Goal: Transaction & Acquisition: Book appointment/travel/reservation

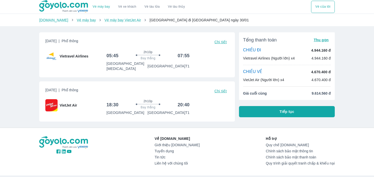
click at [271, 112] on button "Tiếp tục" at bounding box center [287, 111] width 96 height 11
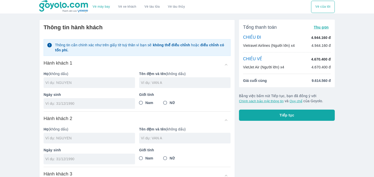
click at [89, 81] on input "text" at bounding box center [90, 82] width 90 height 5
click at [83, 85] on input "text" at bounding box center [90, 82] width 90 height 5
type input "NGUYEN"
click at [162, 81] on input "text" at bounding box center [186, 82] width 90 height 5
type input "THAI KIM NGAN"
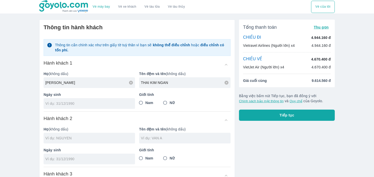
click at [104, 105] on input "tel" at bounding box center [87, 103] width 85 height 5
type input "17/08/1997"
click at [167, 101] on input "Nữ" at bounding box center [165, 102] width 9 height 9
radio input "true"
click at [68, 140] on input "text" at bounding box center [90, 138] width 90 height 5
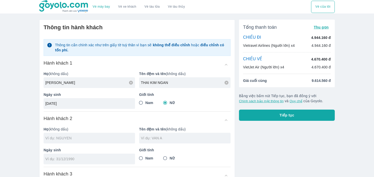
type input "NGUYEN THAI KIM NGAN"
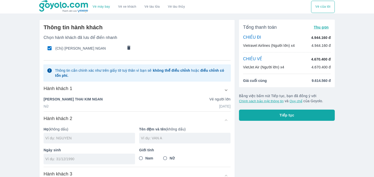
click at [89, 121] on div "Hành khách 2" at bounding box center [137, 120] width 187 height 9
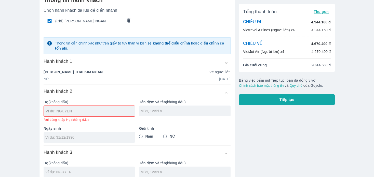
scroll to position [41, 0]
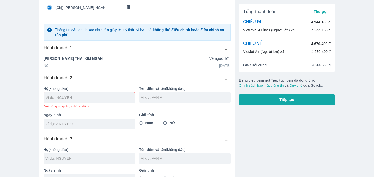
click at [71, 105] on span "Vui Lòng nhập Họ (không dấu)" at bounding box center [66, 107] width 45 height 4
click at [77, 98] on input "text" at bounding box center [90, 97] width 89 height 5
type input "DINH"
click at [152, 102] on div at bounding box center [185, 97] width 92 height 11
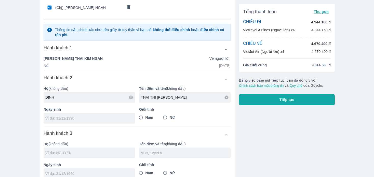
type input "THAI THI BICH HUYEN"
click at [85, 119] on input "tel" at bounding box center [87, 118] width 85 height 5
type input "12/06/1972"
click at [169, 116] on input "Nữ" at bounding box center [165, 117] width 9 height 9
radio input "true"
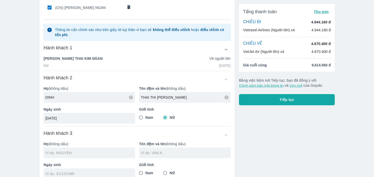
click at [221, 132] on div "Hành khách 3" at bounding box center [137, 135] width 187 height 9
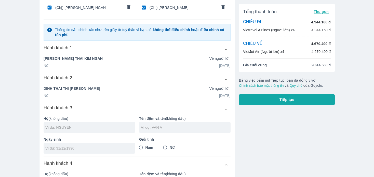
click at [83, 123] on div at bounding box center [90, 127] width 92 height 11
type input "B"
type input "NGUYEN"
click at [149, 129] on input "text" at bounding box center [186, 127] width 90 height 5
type input "TAN VIET"
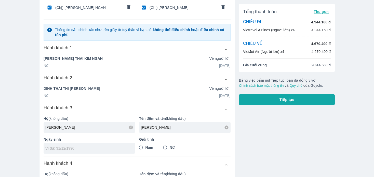
click at [152, 101] on div "Chọn hành khách đã lưu để điền nhanh (Chị) NGUYEN THAI KIM NGAN (Chị) DINH THAI…" at bounding box center [137, 101] width 187 height 215
type input "18/10/1969"
click at [152, 146] on span "Nam" at bounding box center [150, 147] width 8 height 5
click at [146, 146] on input "Nam" at bounding box center [140, 147] width 9 height 9
radio input "true"
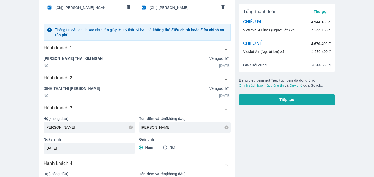
click at [231, 145] on div "Thông tin hành khách Chọn hành khách đã lưu để điền nhanh (Chị) NGUYEN THAI KIM…" at bounding box center [137, 96] width 195 height 235
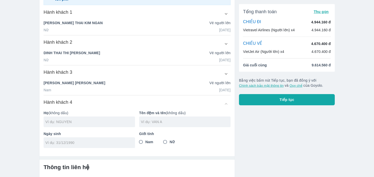
scroll to position [142, 0]
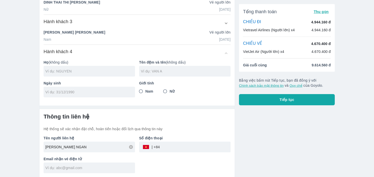
click at [86, 73] on input "text" at bounding box center [90, 71] width 90 height 5
type input "NGUYEN"
click at [177, 70] on input "text" at bounding box center [186, 71] width 90 height 5
type input "TAN PHUONG"
click at [71, 92] on input "tel" at bounding box center [87, 92] width 85 height 5
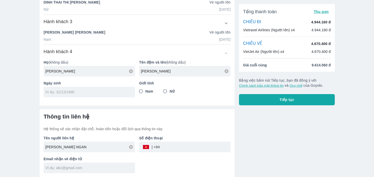
type input "2"
type input "9"
type input "02/03/1974"
click at [148, 91] on span "Nam" at bounding box center [150, 91] width 8 height 5
click at [146, 91] on input "Nam" at bounding box center [140, 91] width 9 height 9
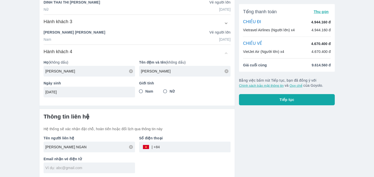
radio input "true"
click at [163, 112] on div "Thông tin liên hệ Hệ thống sẽ xác nhận đặt chỗ, hoàn tiền hoặc đổi lịch qua thô…" at bounding box center [137, 143] width 195 height 68
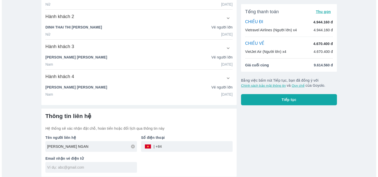
scroll to position [116, 0]
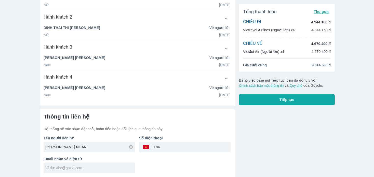
click at [163, 112] on div "Thông tin liên hệ Hệ thống sẽ xác nhận đặt chỗ, hoàn tiền hoặc đổi lịch qua thô…" at bounding box center [137, 143] width 195 height 68
click at [282, 139] on div "Tổng thanh toán Thu gọn CHIỀU ĐI 4.944.160 đ Vietravel Airlines (Người lớn) x4 …" at bounding box center [285, 38] width 100 height 279
drag, startPoint x: 93, startPoint y: 146, endPoint x: -14, endPoint y: 175, distance: 110.3
type input "DO HAI DUONG"
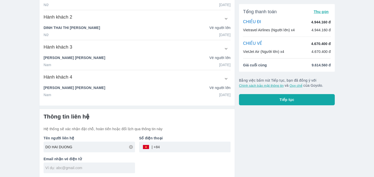
click at [169, 147] on input "tel" at bounding box center [195, 147] width 71 height 12
type input "375544099"
click at [96, 169] on input "text" at bounding box center [90, 168] width 90 height 5
type input "doduong11122003@gmail.com"
click at [281, 101] on span "Tiếp tục" at bounding box center [287, 99] width 15 height 5
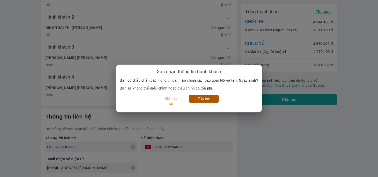
click at [200, 99] on button "Tiếp tục" at bounding box center [204, 99] width 30 height 8
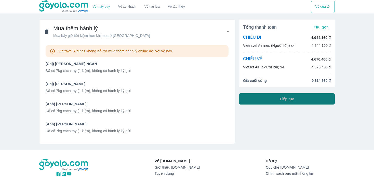
click at [279, 94] on button "Tiếp tục" at bounding box center [287, 99] width 96 height 11
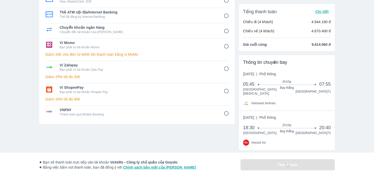
scroll to position [61, 0]
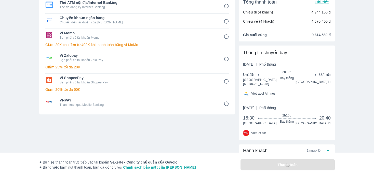
click at [225, 81] on input "6" at bounding box center [227, 82] width 10 height 10
radio input "false"
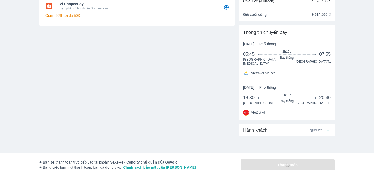
scroll to position [46, 0]
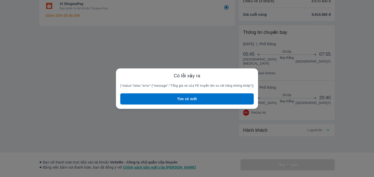
click at [190, 53] on body "Vé máy bay Vé xe khách Vé tàu lửa Vé tàu thủy Vé của tôi Phương thức thanh toán…" at bounding box center [187, 42] width 374 height 177
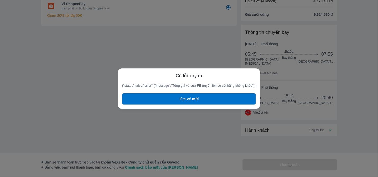
click at [198, 51] on div "Có lỗi xảy ra {"status":false,"error":{"message":"Tổng giá vé của FE truyền lên…" at bounding box center [189, 88] width 378 height 177
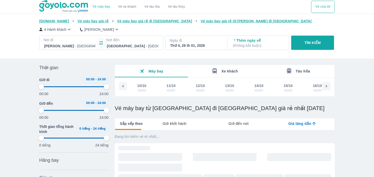
scroll to position [0, 3223]
type input "97.9166666666667"
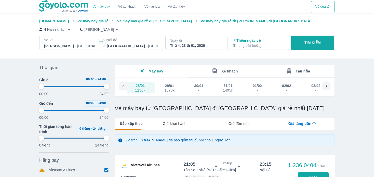
type input "97.9166666666667"
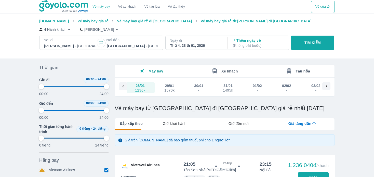
type input "97.9166666666667"
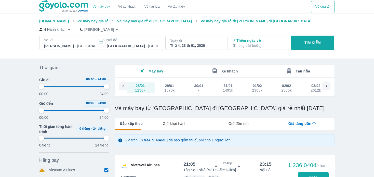
type input "97.9166666666667"
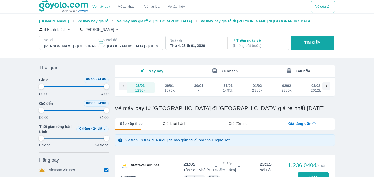
type input "97.9166666666667"
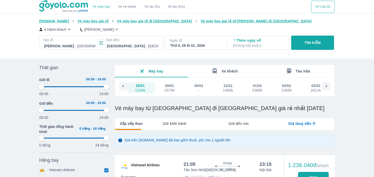
type input "97.9166666666667"
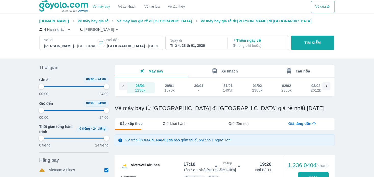
type input "97.9166666666667"
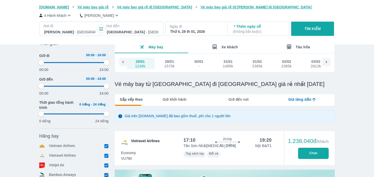
type input "97.9166666666667"
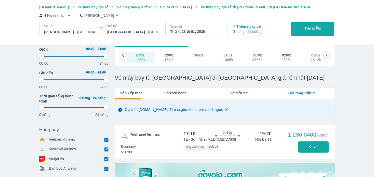
type input "97.9166666666667"
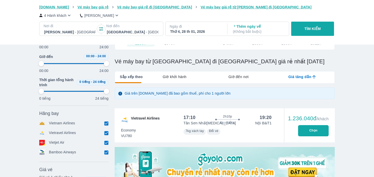
scroll to position [92, 0]
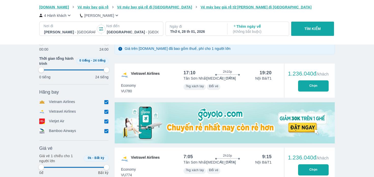
type input "97.9166666666667"
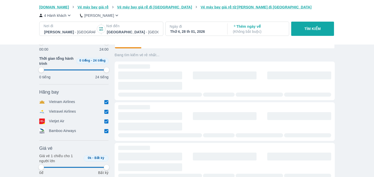
scroll to position [82, 0]
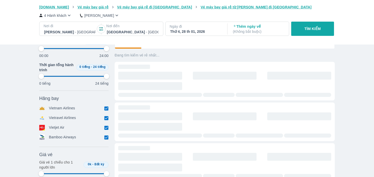
type input "97.9166666666667"
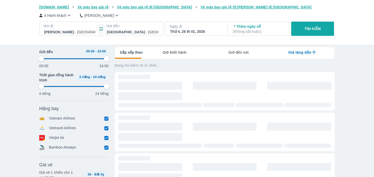
type input "97.9166666666667"
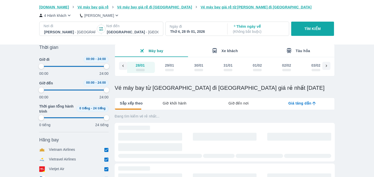
type input "97.9166666666667"
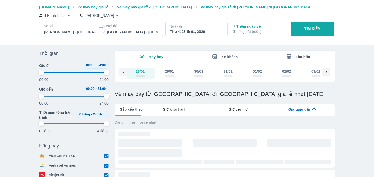
scroll to position [0, 0]
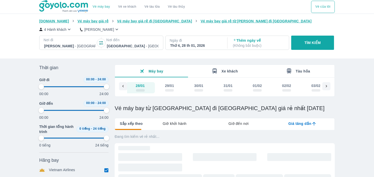
type input "97.9166666666667"
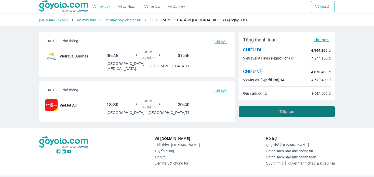
click at [267, 108] on button "Tiếp tục" at bounding box center [287, 111] width 96 height 11
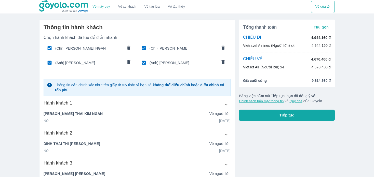
click at [263, 146] on div "Tổng thanh toán Thu gọn CHIỀU ĐI 4.944.160 đ Vietravel Airlines (Người lớn) x4 …" at bounding box center [285, 155] width 100 height 279
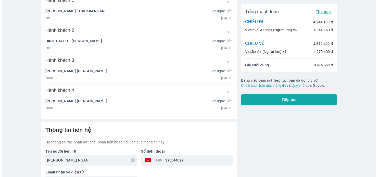
scroll to position [116, 0]
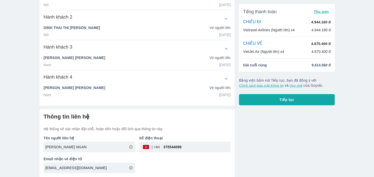
click at [287, 101] on span "Tiếp tục" at bounding box center [287, 99] width 15 height 5
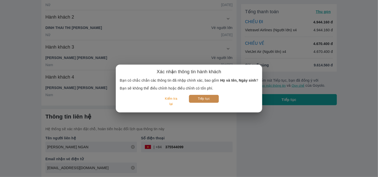
click at [212, 96] on button "Tiếp tục" at bounding box center [204, 99] width 30 height 8
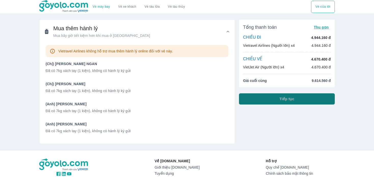
click at [256, 95] on button "Tiếp tục" at bounding box center [287, 99] width 96 height 11
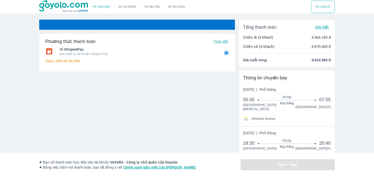
radio input "false"
click at [186, 116] on div "Phương thức thanh toán Thay đổi Ví ShopeePay Bạn phải có tài khoản Shopee Pay G…" at bounding box center [137, 87] width 196 height 135
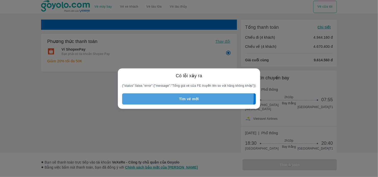
click at [188, 97] on button "Tìm vé mới" at bounding box center [189, 99] width 134 height 11
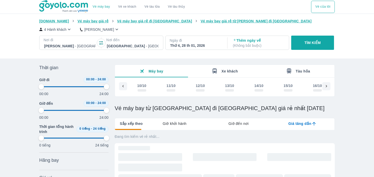
type input "97.9166666666667"
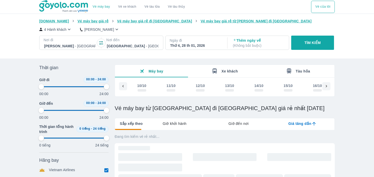
type input "97.9166666666667"
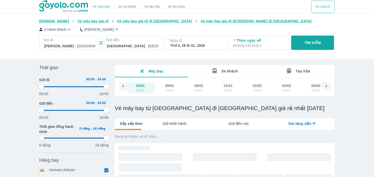
click at [351, 125] on div "Vé máy bay Vé xe khách Vé tàu lửa Vé tàu thủy Vé của tôi Goyolo.com Vé máy bay …" at bounding box center [187, 179] width 374 height 359
type input "97.9166666666667"
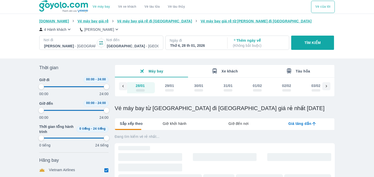
type input "97.9166666666667"
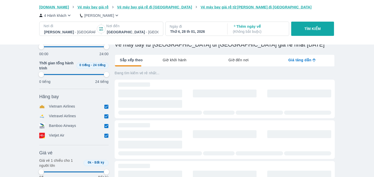
scroll to position [71, 0]
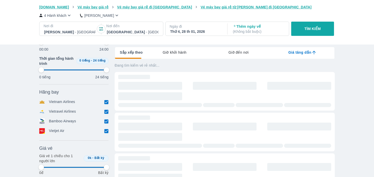
type input "97.9166666666667"
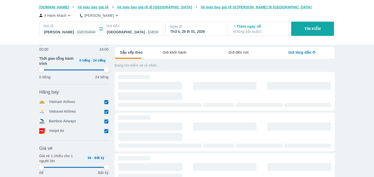
type input "97.9166666666667"
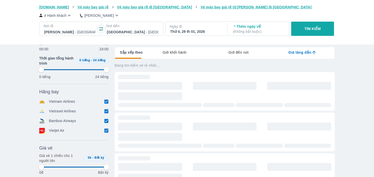
type input "97.9166666666667"
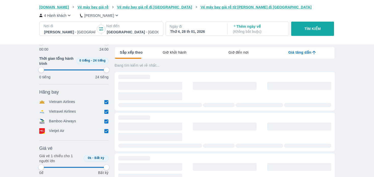
type input "97.9166666666667"
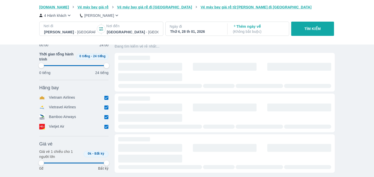
scroll to position [92, 0]
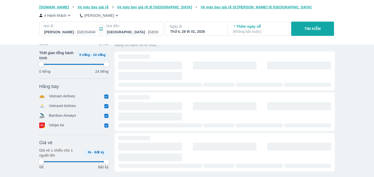
type input "97.9166666666667"
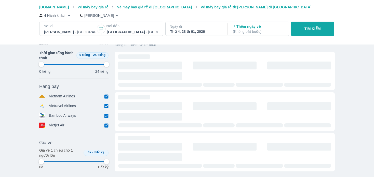
type input "97.9166666666667"
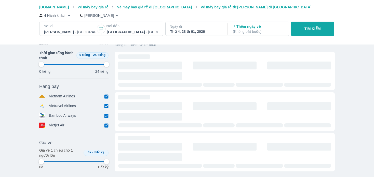
type input "97.9166666666667"
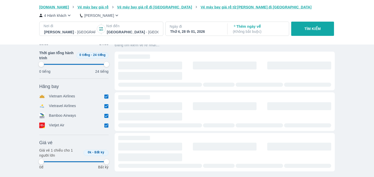
type input "97.9166666666667"
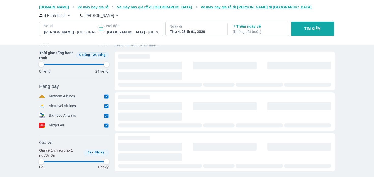
type input "97.9166666666667"
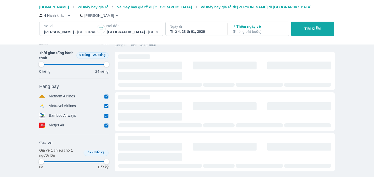
type input "97.9166666666667"
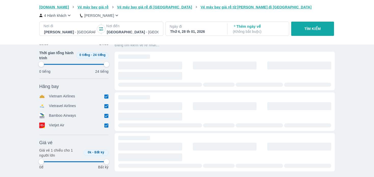
type input "97.9166666666667"
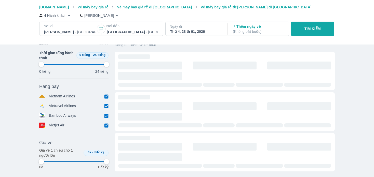
type input "97.9166666666667"
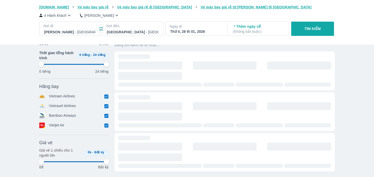
type input "97.9166666666667"
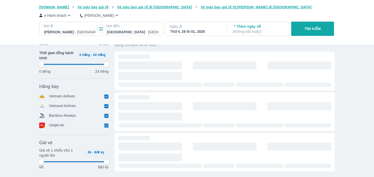
type input "97.9166666666667"
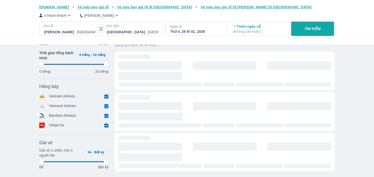
type input "97.9166666666667"
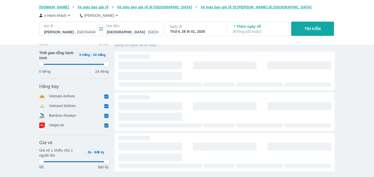
type input "97.9166666666667"
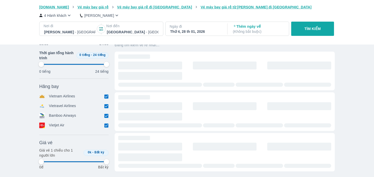
type input "97.9166666666667"
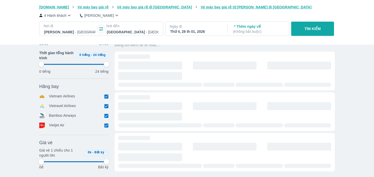
type input "97.9166666666667"
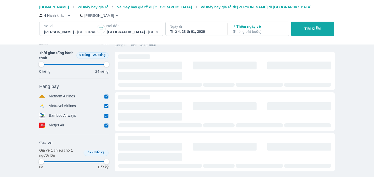
type input "97.9166666666667"
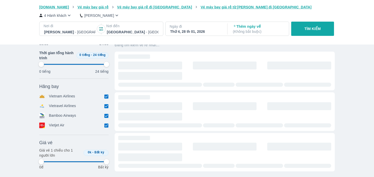
type input "97.9166666666667"
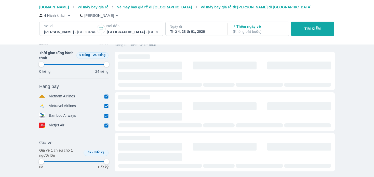
type input "97.9166666666667"
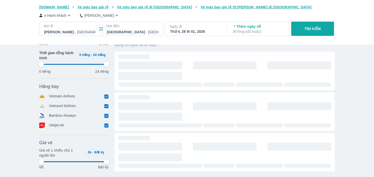
type input "97.9166666666667"
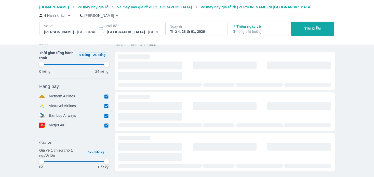
type input "97.9166666666667"
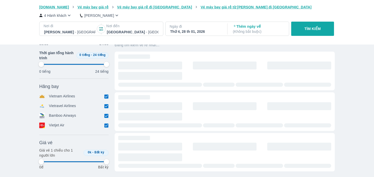
type input "97.9166666666667"
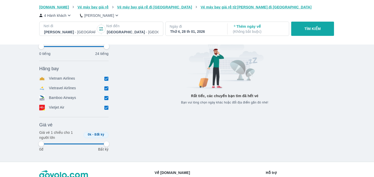
type input "97.9166666666667"
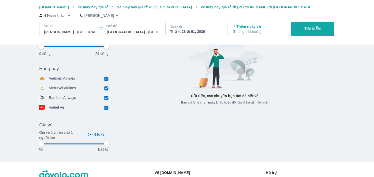
type input "97.9166666666667"
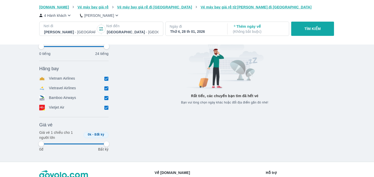
type input "97.9166666666667"
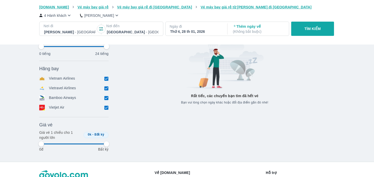
type input "97.9166666666667"
